Goal: Task Accomplishment & Management: Use online tool/utility

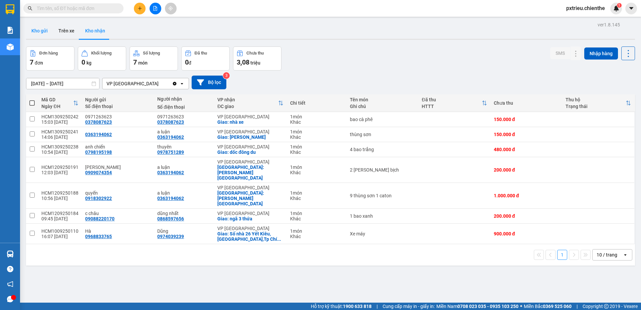
click at [42, 30] on button "Kho gửi" at bounding box center [39, 31] width 27 height 16
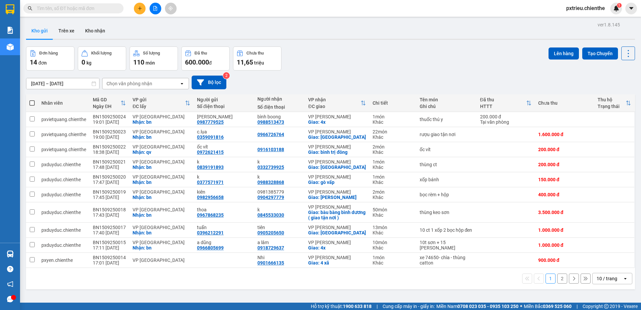
click at [623, 277] on icon "open" at bounding box center [625, 278] width 5 height 5
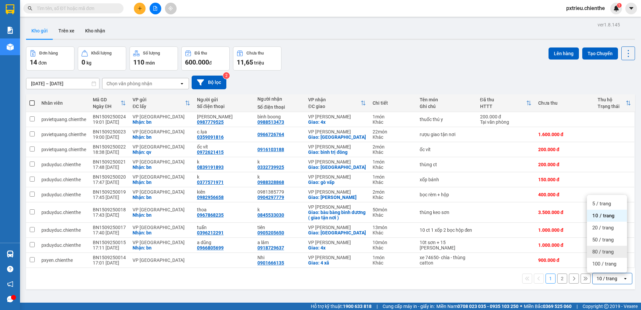
click at [607, 252] on span "80 / trang" at bounding box center [602, 251] width 21 height 7
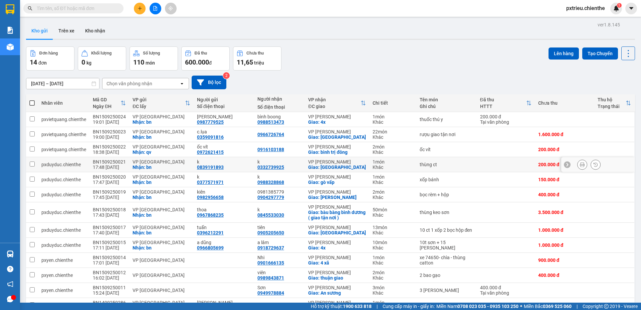
scroll to position [53, 0]
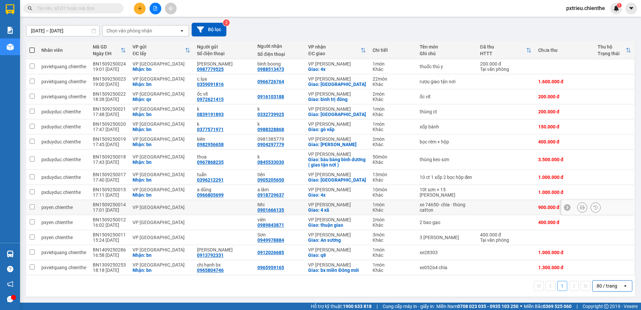
click at [185, 206] on div "VP [GEOGRAPHIC_DATA]" at bounding box center [162, 206] width 58 height 5
checkbox input "true"
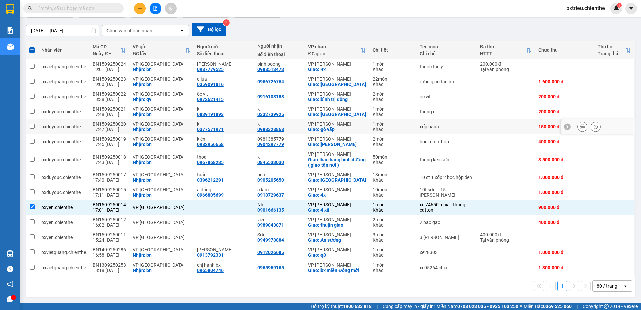
click at [139, 127] on div "Nhận: bn" at bounding box center [162, 129] width 58 height 5
checkbox input "true"
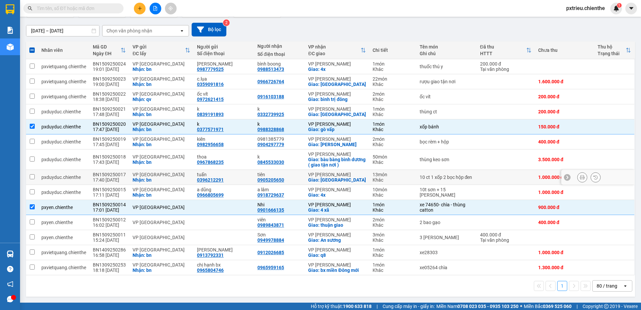
click at [129, 174] on td "VP [GEOGRAPHIC_DATA]: bn" at bounding box center [161, 177] width 64 height 15
checkbox input "true"
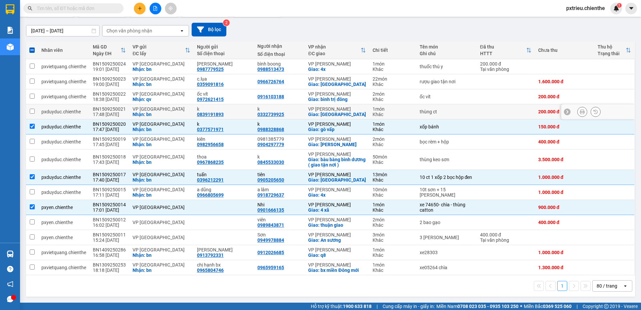
click at [139, 112] on div "Nhận: bn" at bounding box center [162, 114] width 58 height 5
checkbox input "true"
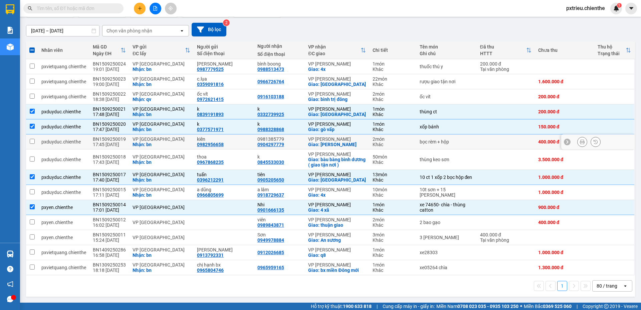
click at [129, 140] on td "VP [GEOGRAPHIC_DATA]: bn" at bounding box center [161, 141] width 64 height 15
checkbox input "true"
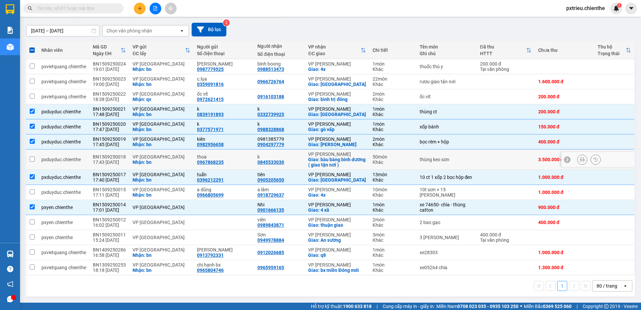
click at [123, 165] on td "BN1509250018 17:43 [DATE]" at bounding box center [109, 159] width 40 height 20
checkbox input "true"
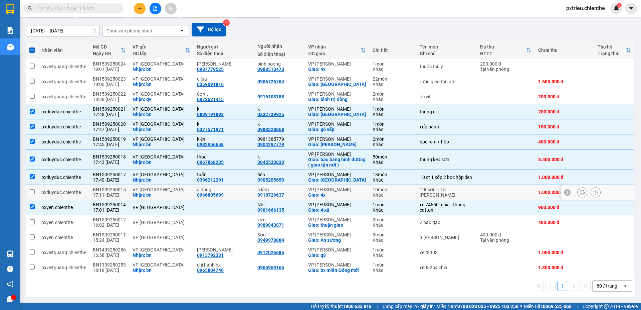
click at [133, 191] on div "VP [GEOGRAPHIC_DATA]" at bounding box center [162, 189] width 58 height 5
checkbox input "true"
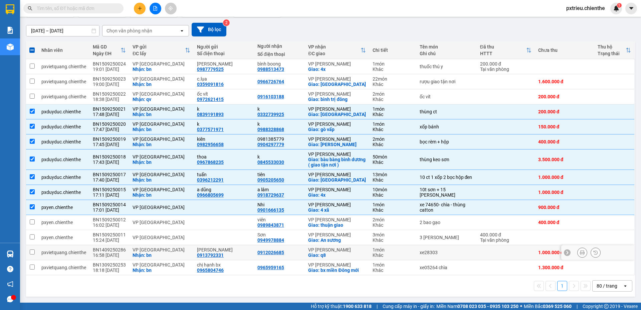
click at [142, 249] on div "VP [GEOGRAPHIC_DATA]" at bounding box center [162, 249] width 58 height 5
checkbox input "true"
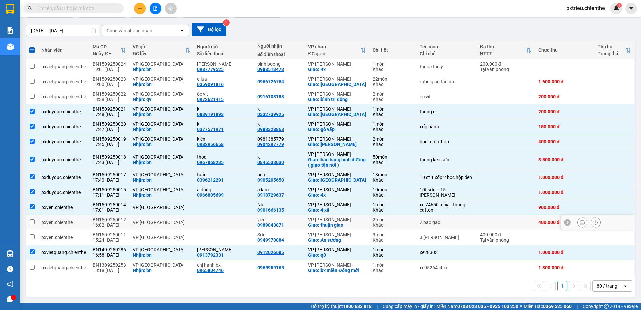
click at [178, 222] on div "VP [GEOGRAPHIC_DATA]" at bounding box center [162, 221] width 58 height 5
checkbox input "true"
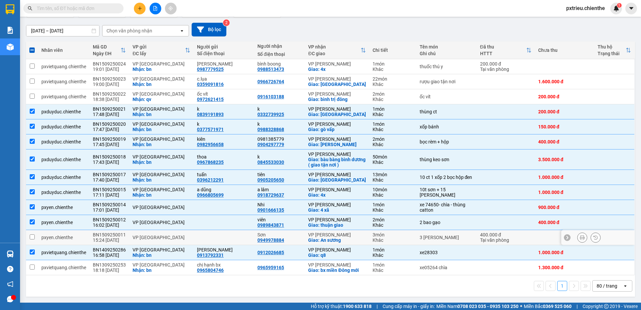
click at [183, 234] on div "VP [GEOGRAPHIC_DATA]" at bounding box center [162, 236] width 58 height 5
checkbox input "true"
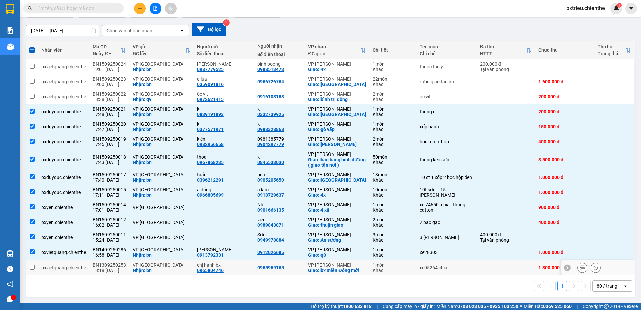
click at [235, 269] on div "chị hạnh bx 0965804746" at bounding box center [224, 267] width 54 height 11
checkbox input "true"
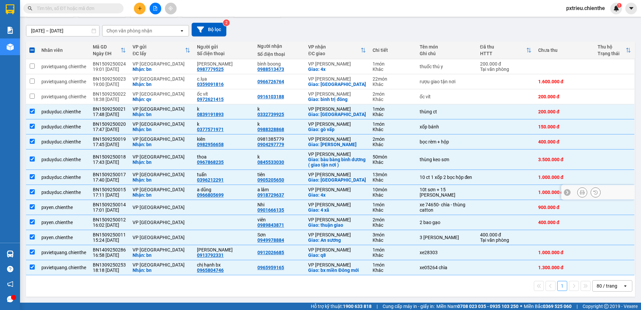
scroll to position [0, 0]
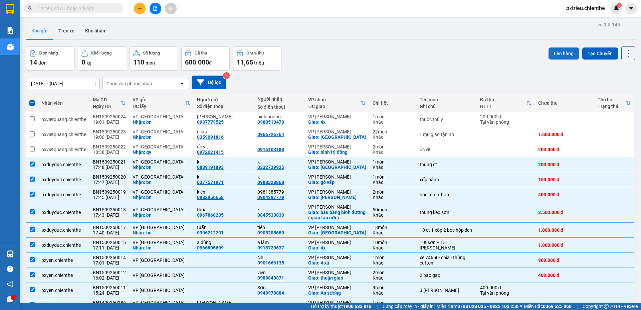
click at [553, 52] on button "Lên hàng" at bounding box center [564, 53] width 30 height 12
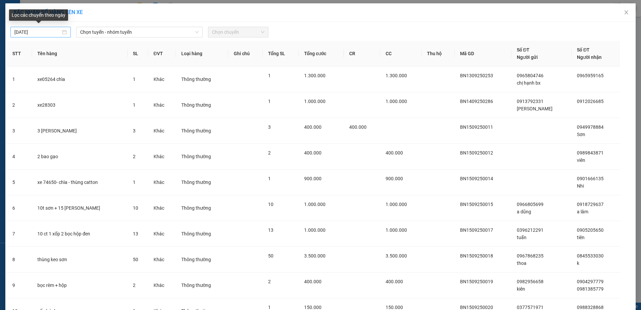
click at [61, 32] on div "[DATE]" at bounding box center [40, 31] width 52 height 7
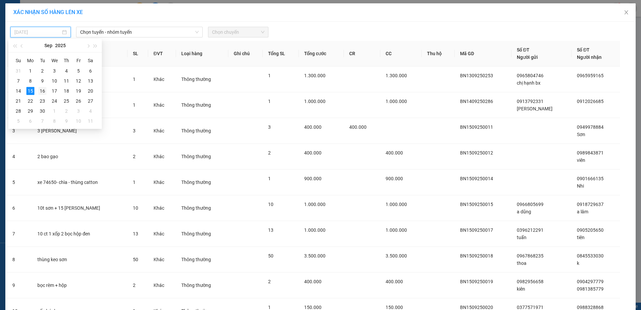
click at [43, 90] on div "16" at bounding box center [42, 91] width 8 height 8
type input "[DATE]"
click at [119, 28] on span "Chọn tuyến - nhóm tuyến" at bounding box center [139, 32] width 119 height 10
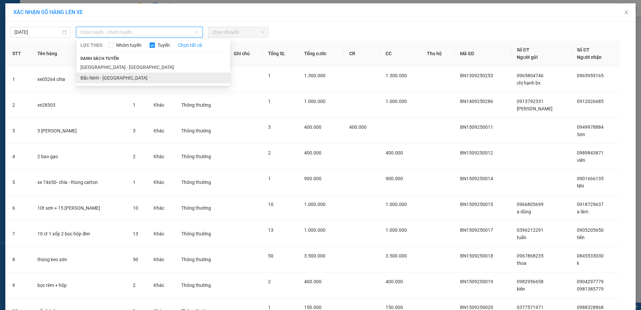
click at [105, 80] on li "Bắc Ninh - [GEOGRAPHIC_DATA]" at bounding box center [153, 77] width 154 height 11
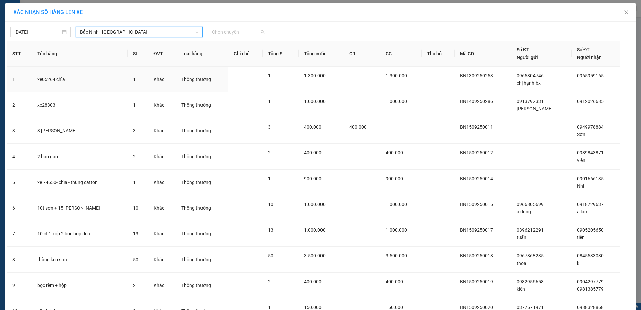
click at [253, 31] on span "Chọn chuyến" at bounding box center [238, 32] width 52 height 10
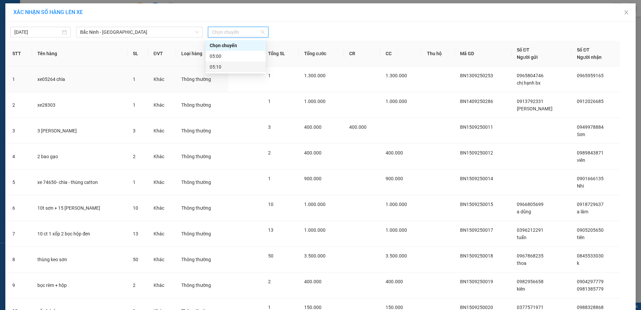
click at [232, 66] on div "05:10" at bounding box center [236, 66] width 52 height 7
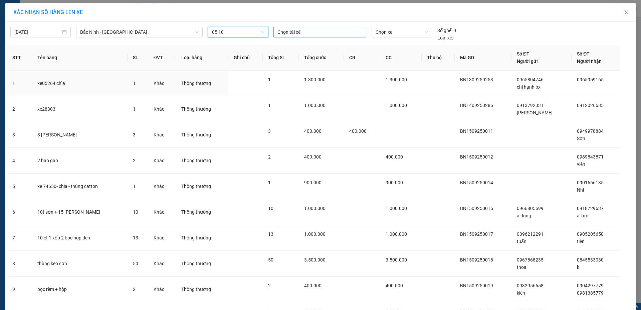
click at [330, 32] on div at bounding box center [319, 32] width 89 height 8
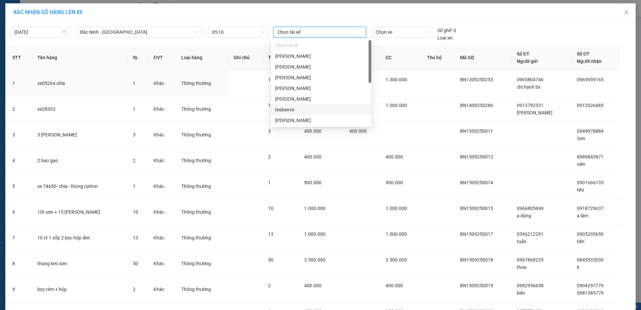
click at [308, 110] on div "tesbanve" at bounding box center [321, 109] width 92 height 7
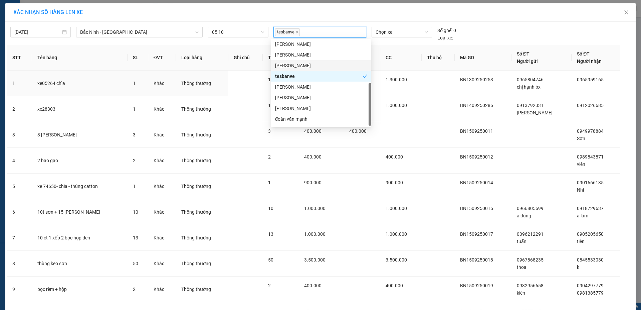
scroll to position [43, 0]
click at [307, 108] on div "đoàn văn mạnh" at bounding box center [321, 109] width 92 height 7
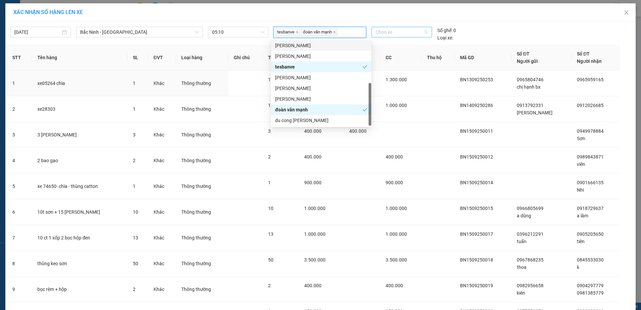
click at [399, 30] on span "Chọn xe" at bounding box center [402, 32] width 52 height 10
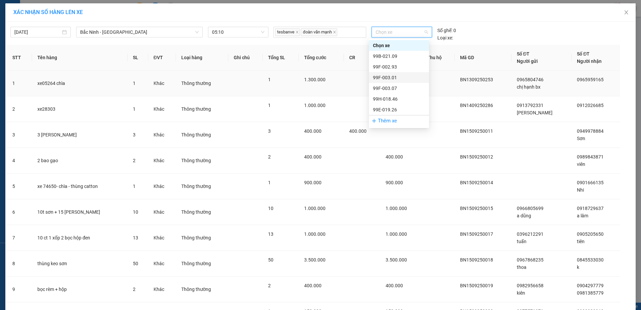
click at [391, 77] on div "99F-003.01" at bounding box center [399, 77] width 52 height 7
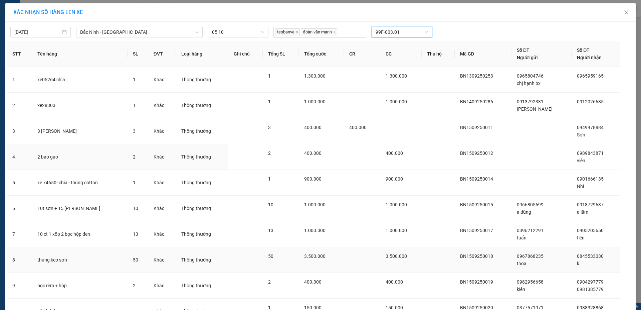
scroll to position [89, 0]
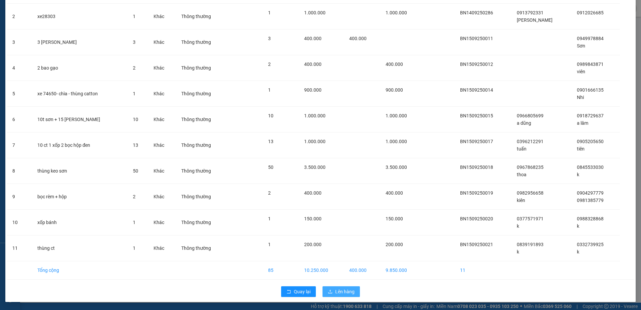
click at [338, 291] on span "Lên hàng" at bounding box center [344, 291] width 19 height 7
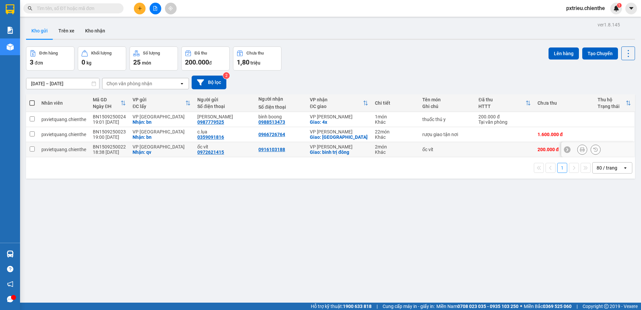
click at [299, 151] on td "0916103188" at bounding box center [280, 149] width 51 height 15
checkbox input "true"
